Goal: Task Accomplishment & Management: Manage account settings

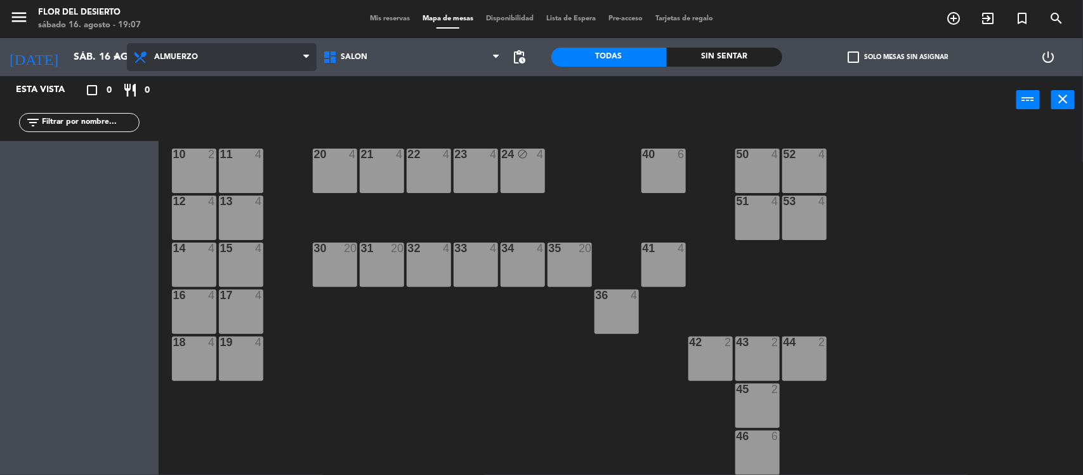
click at [178, 62] on span "Almuerzo" at bounding box center [222, 57] width 190 height 28
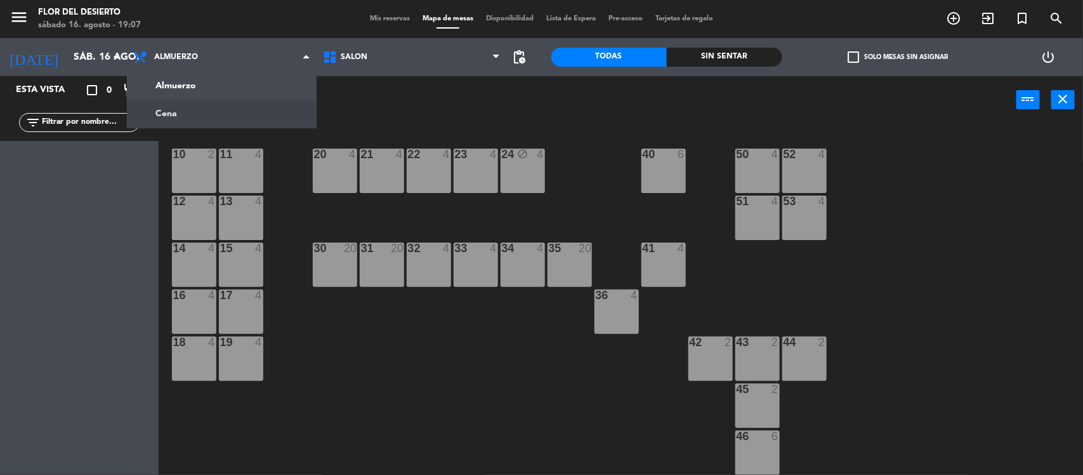
click at [197, 124] on ng-component "menu FLOR DEL DESIERTO [DATE] 16. agosto - 19:07 Mis reservas Mapa de mesas Dis…" at bounding box center [541, 238] width 1083 height 477
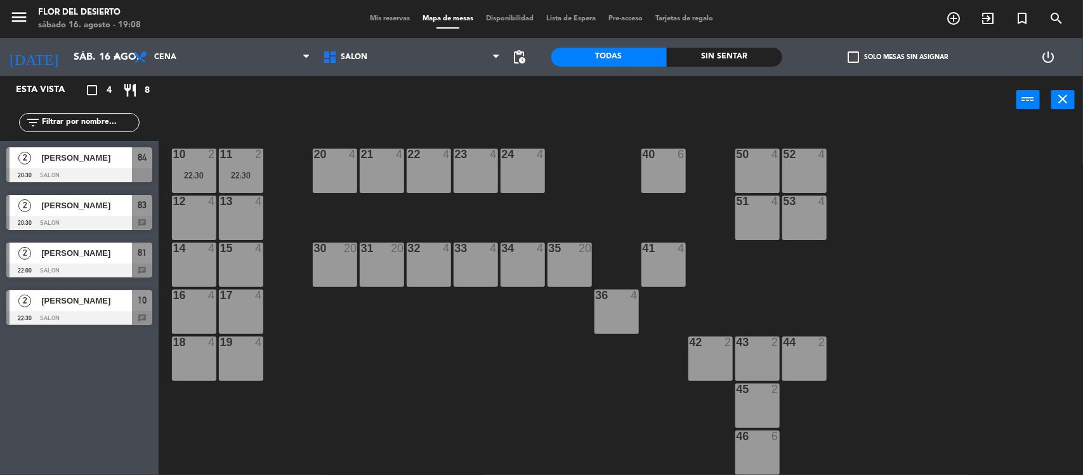
click at [390, 20] on span "Mis reservas" at bounding box center [390, 18] width 53 height 7
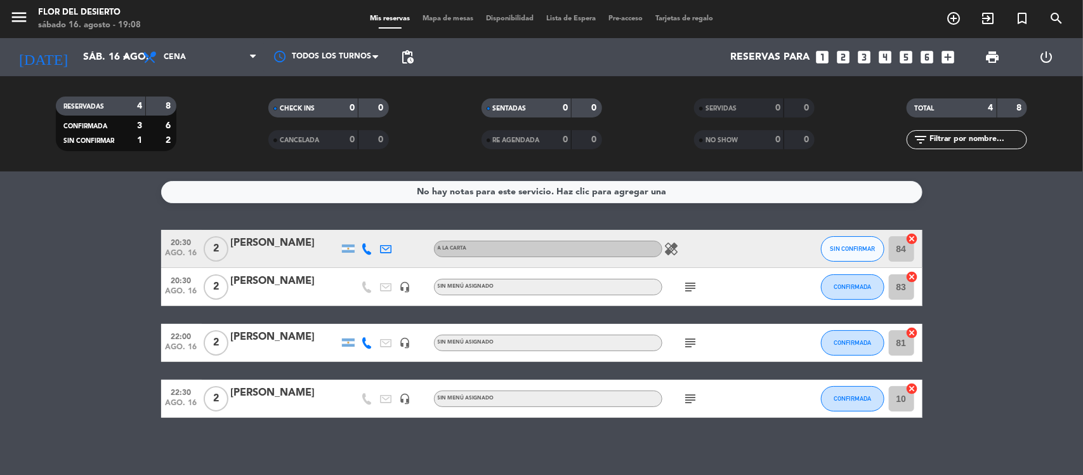
click at [668, 251] on icon "healing" at bounding box center [672, 248] width 15 height 15
click at [696, 286] on icon "subject" at bounding box center [691, 286] width 15 height 15
click at [696, 346] on icon "subject" at bounding box center [691, 342] width 15 height 15
click at [687, 389] on div "subject" at bounding box center [720, 398] width 114 height 37
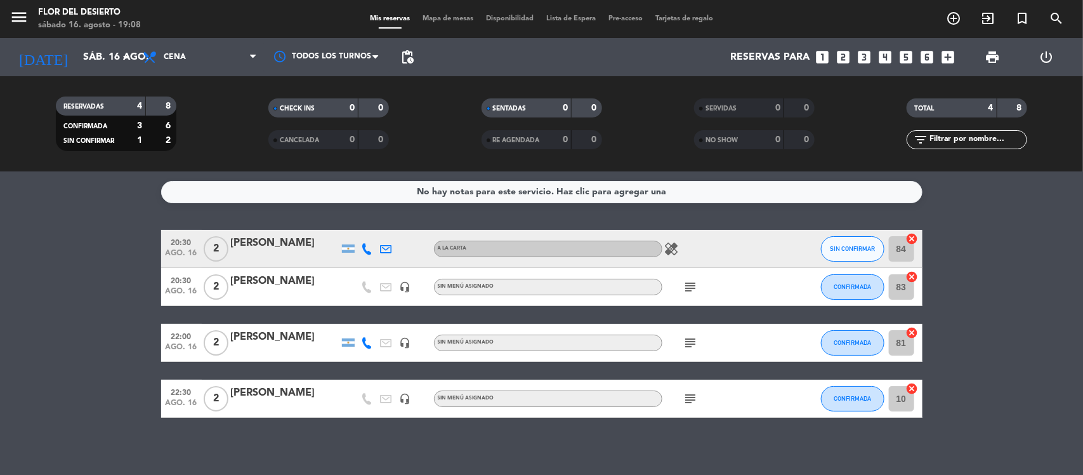
click at [687, 398] on icon "subject" at bounding box center [691, 398] width 15 height 15
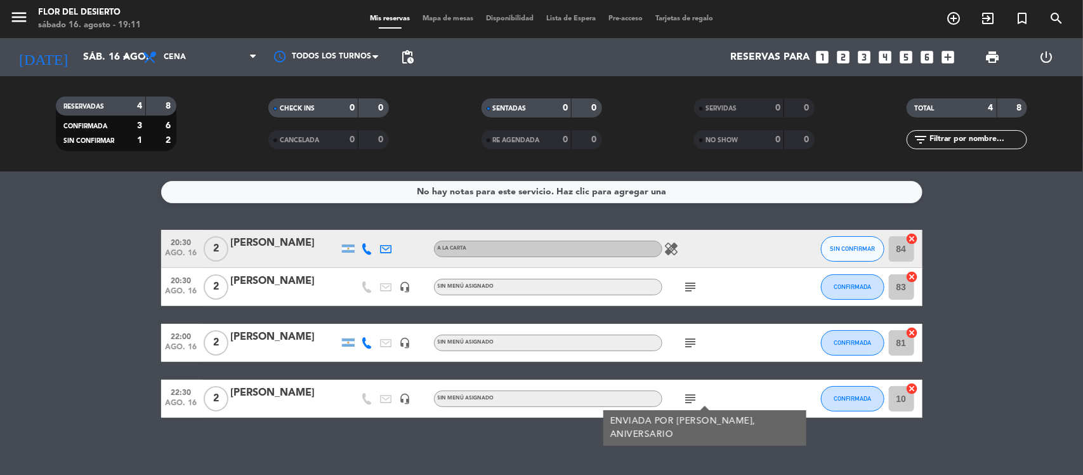
click at [365, 251] on icon at bounding box center [367, 248] width 11 height 11
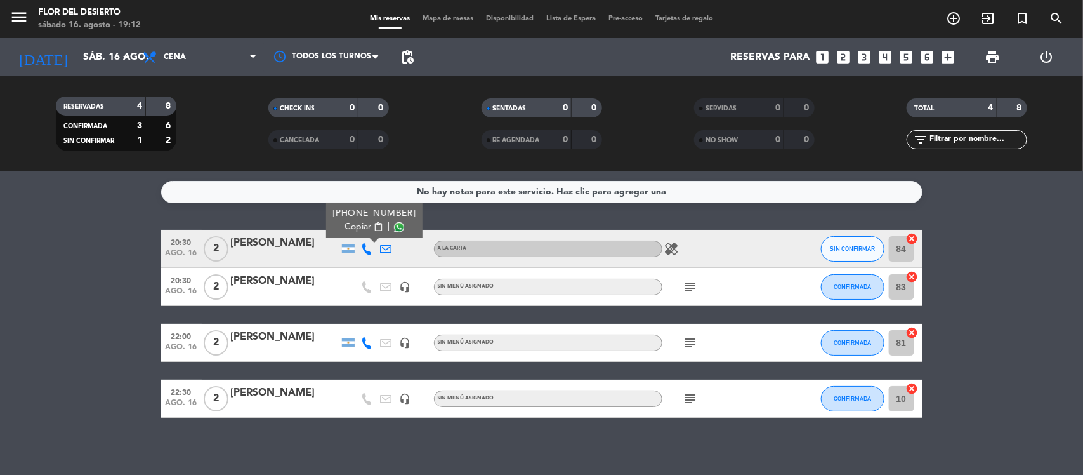
click at [369, 221] on button "Copiar content_paste" at bounding box center [364, 226] width 39 height 13
